Goal: Task Accomplishment & Management: Use online tool/utility

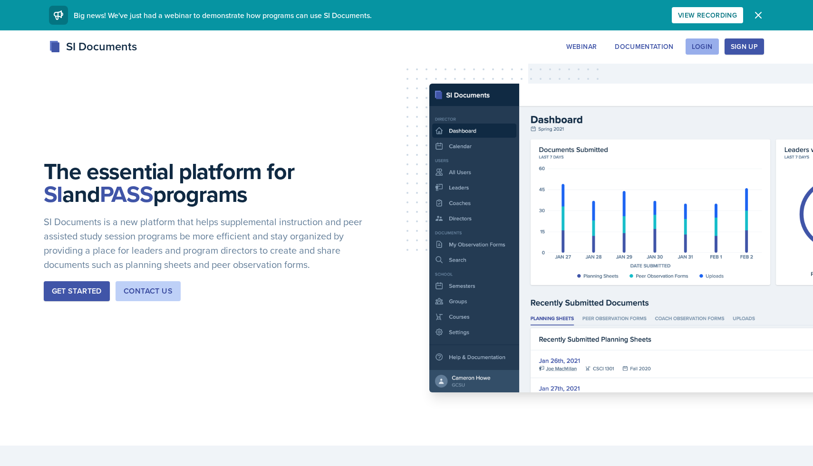
click at [709, 50] on div "Login" at bounding box center [702, 47] width 21 height 8
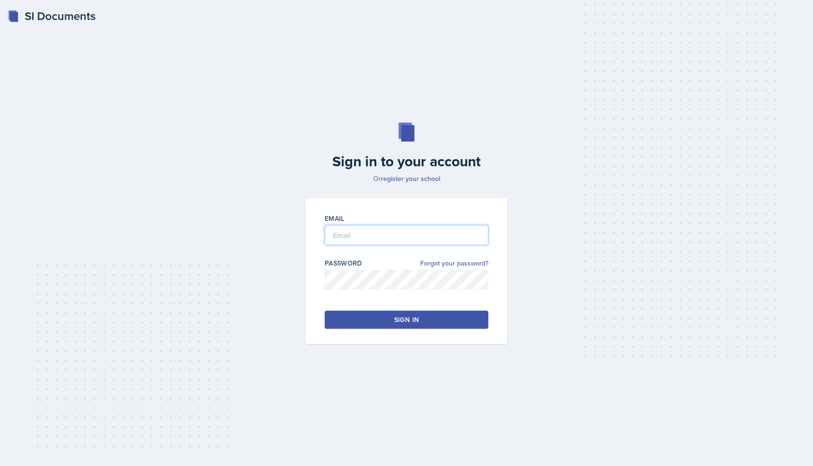
type input "[PERSON_NAME][EMAIL_ADDRESS][PERSON_NAME][DOMAIN_NAME]"
click at [369, 320] on button "Sign in" at bounding box center [407, 320] width 164 height 18
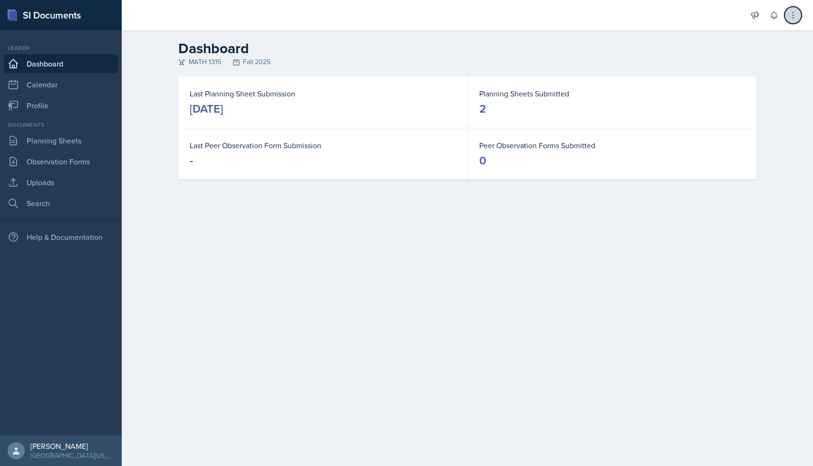
click at [796, 14] on icon at bounding box center [793, 15] width 10 height 10
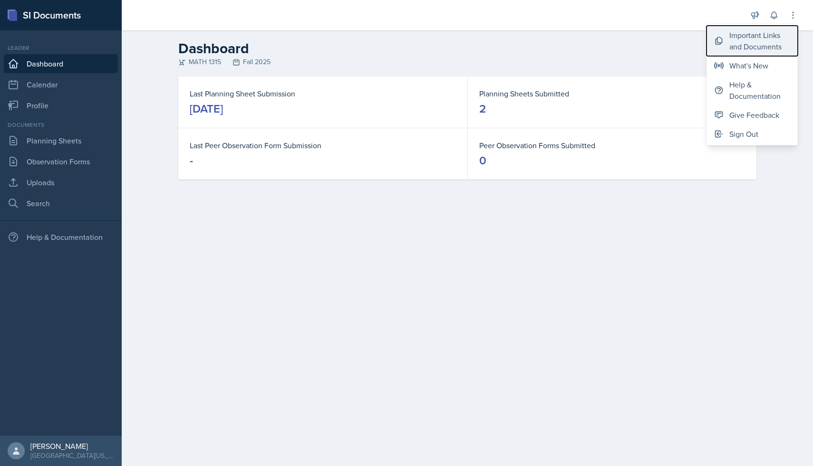
click at [751, 49] on div "Important Links and Documents" at bounding box center [759, 40] width 61 height 23
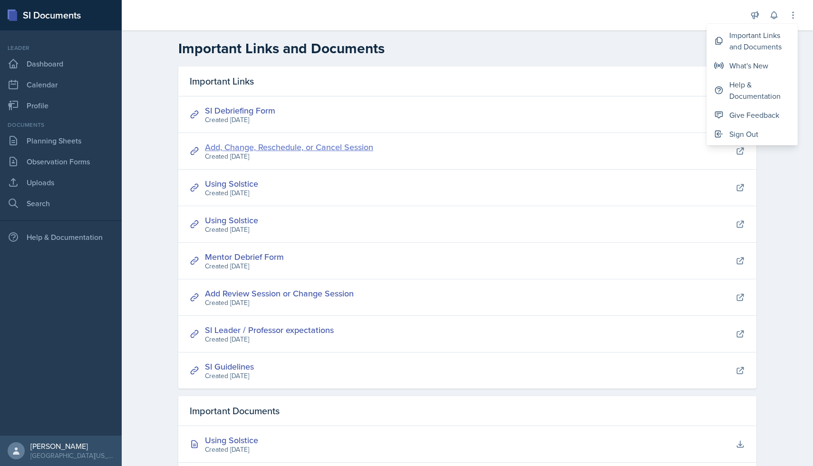
click at [282, 146] on link "Add, Change, Reschedule, or Cancel Session" at bounding box center [289, 147] width 168 height 12
